Goal: Check status: Check status

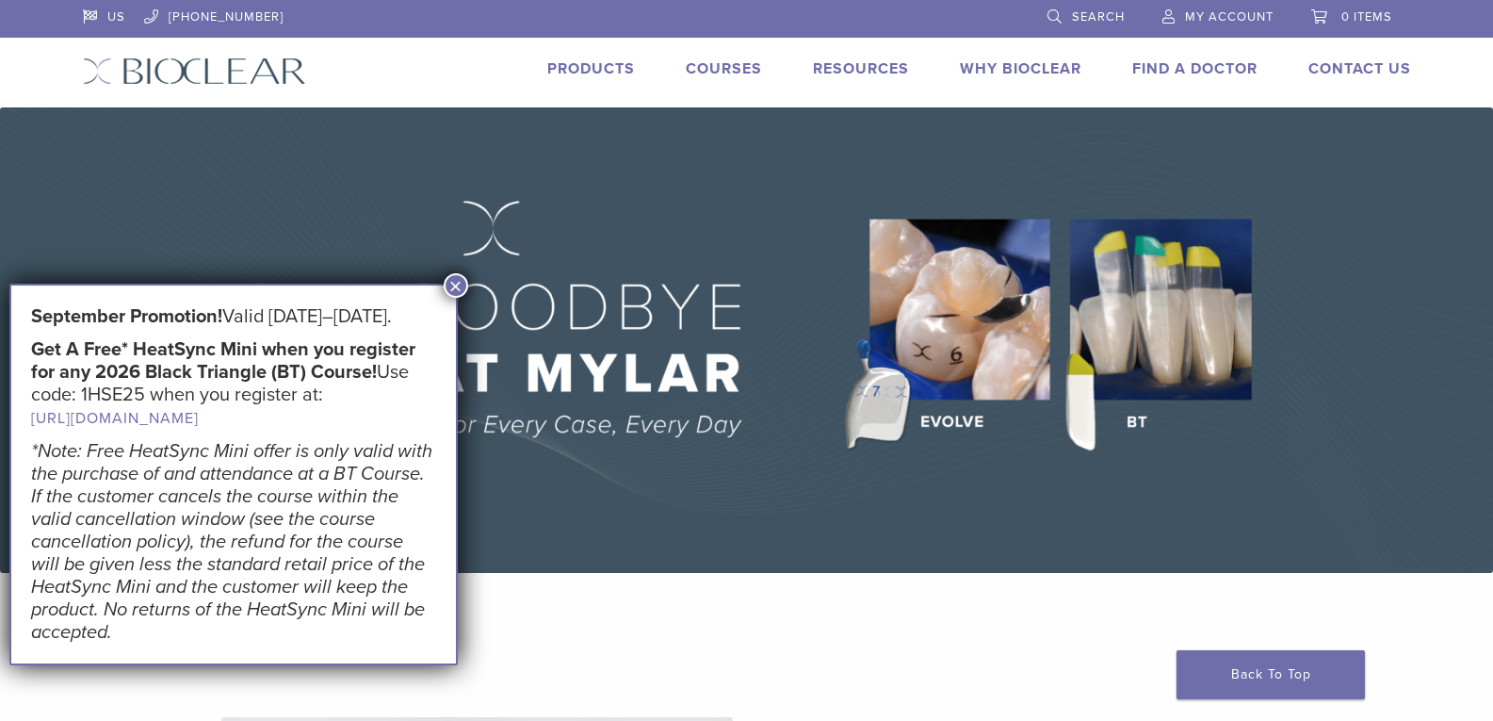
click at [1242, 12] on span "My Account" at bounding box center [1229, 16] width 89 height 15
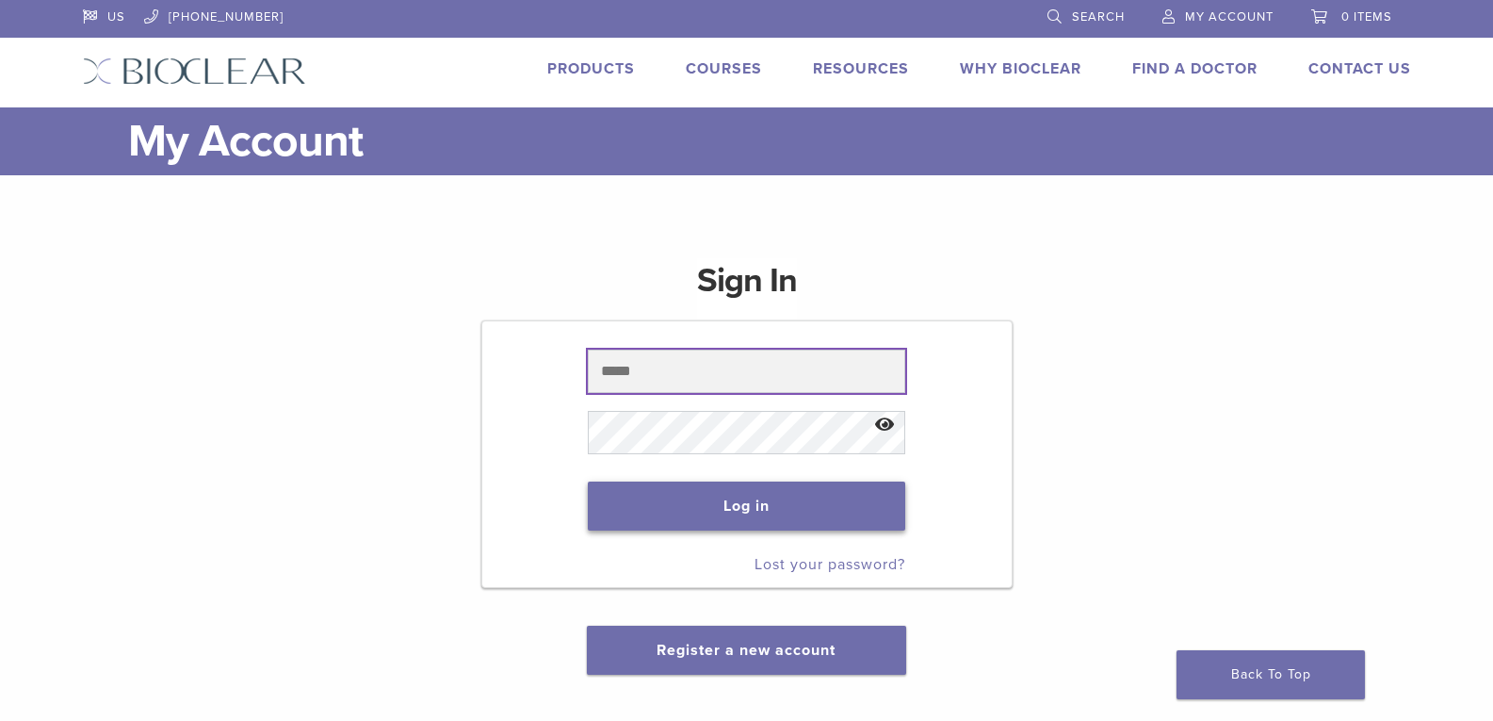
type input "**********"
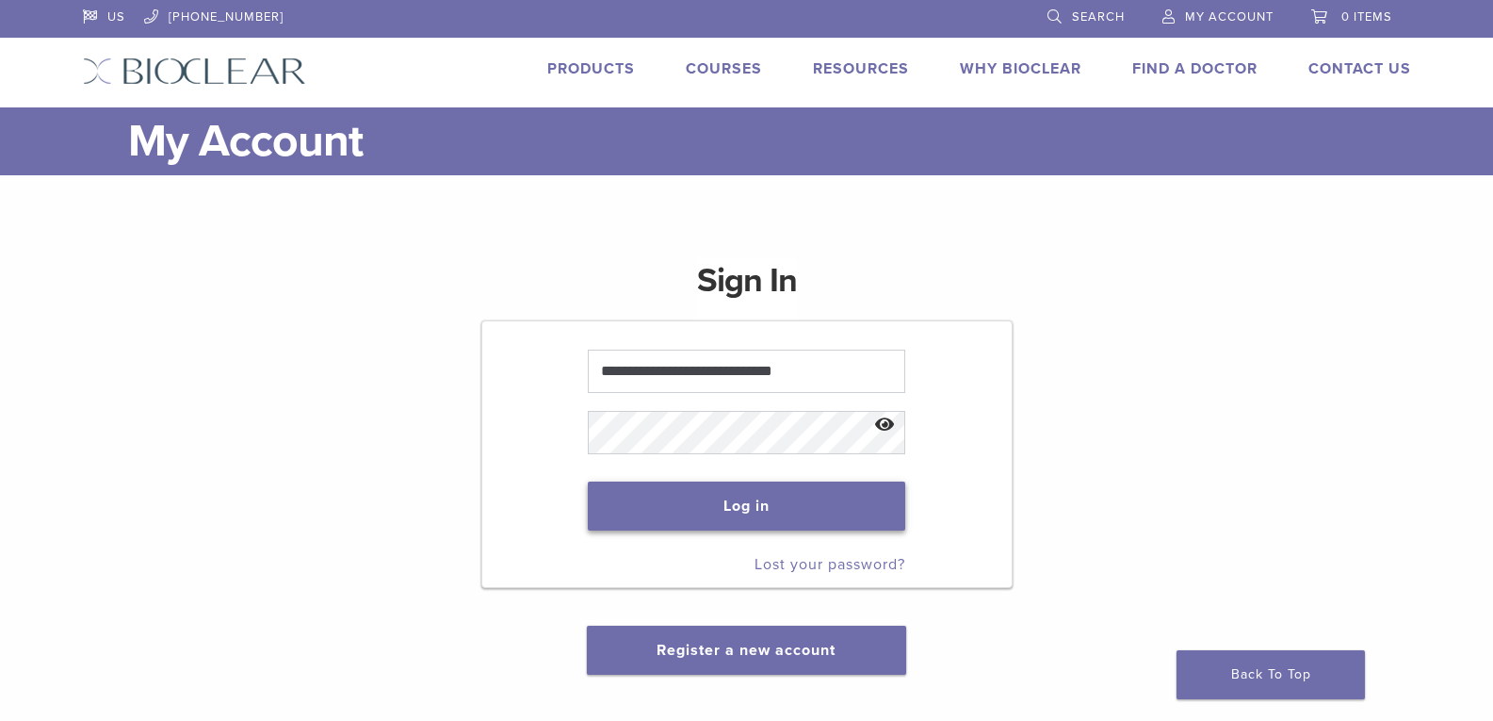
drag, startPoint x: 706, startPoint y: 501, endPoint x: 1383, endPoint y: 523, distance: 677.6
click at [705, 501] on button "Log in" at bounding box center [746, 505] width 317 height 49
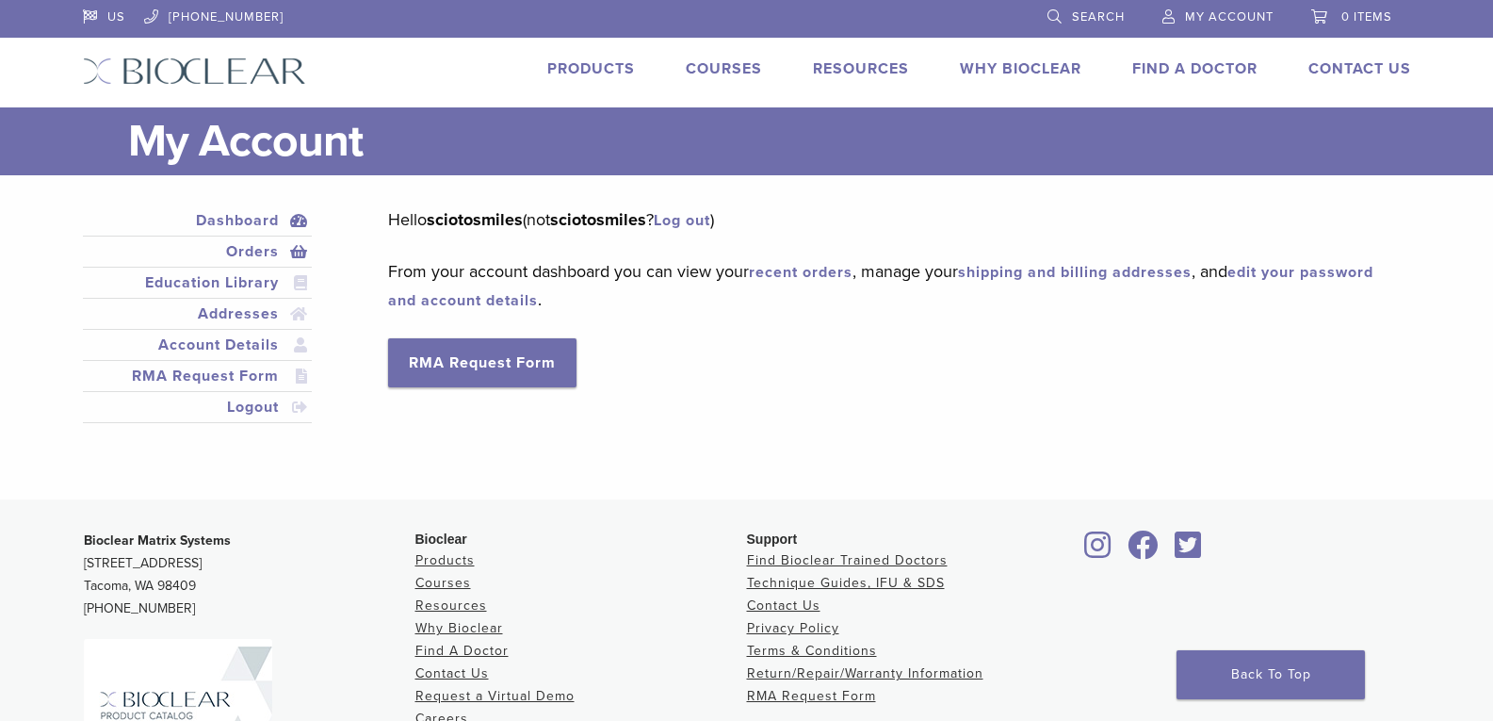
click at [253, 242] on link "Orders" at bounding box center [198, 251] width 222 height 23
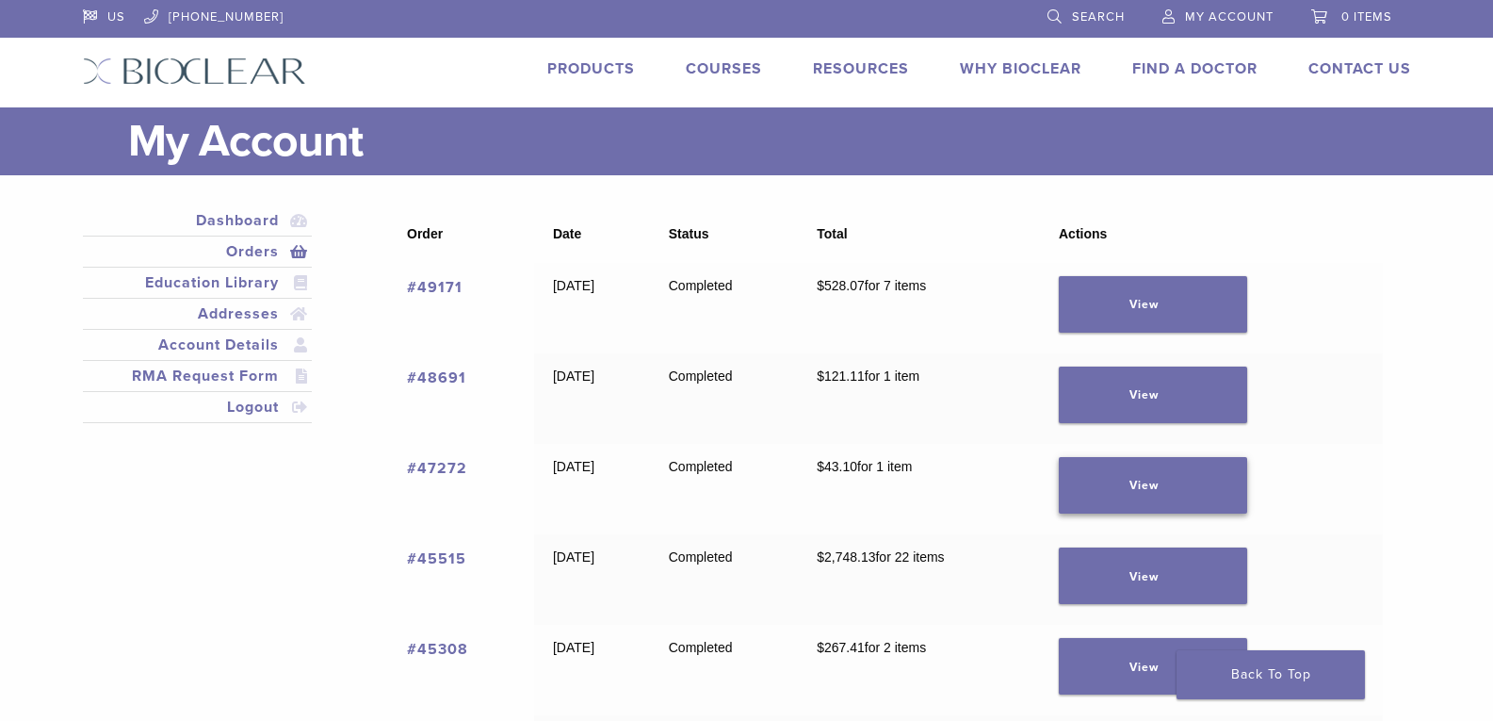
click at [1194, 487] on link "View" at bounding box center [1153, 485] width 188 height 57
